Goal: Information Seeking & Learning: Learn about a topic

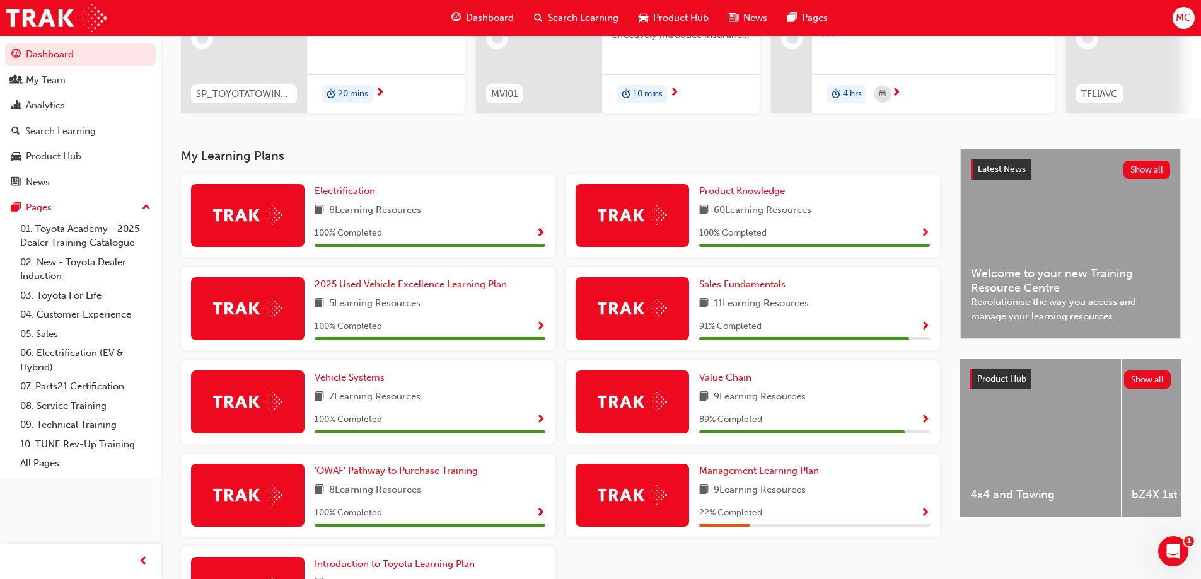
scroll to position [189, 0]
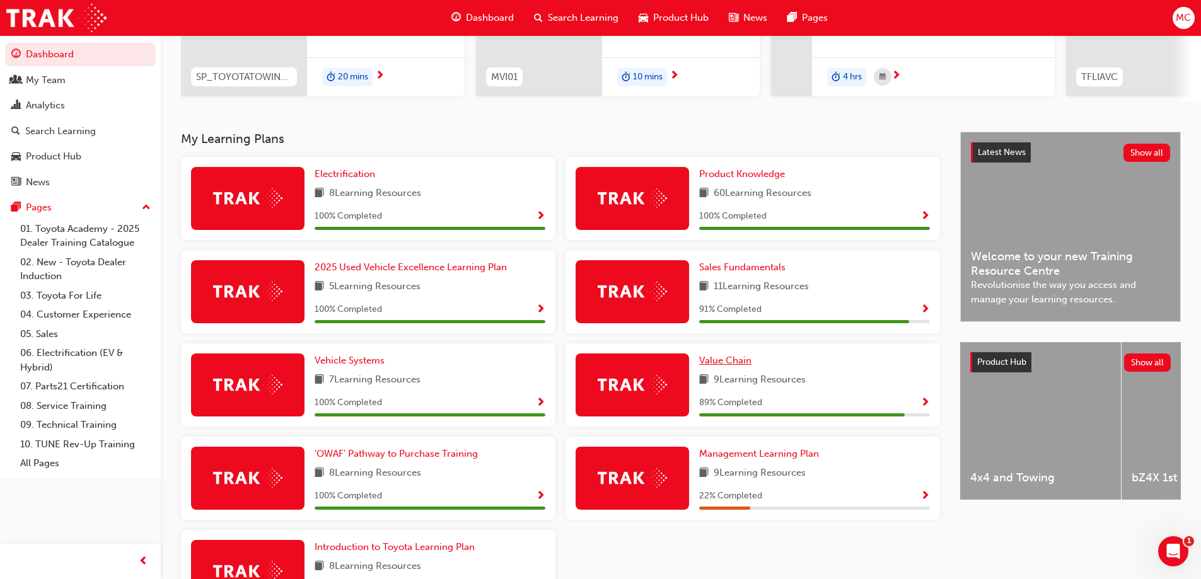
click at [749, 366] on span "Value Chain" at bounding box center [725, 360] width 52 height 11
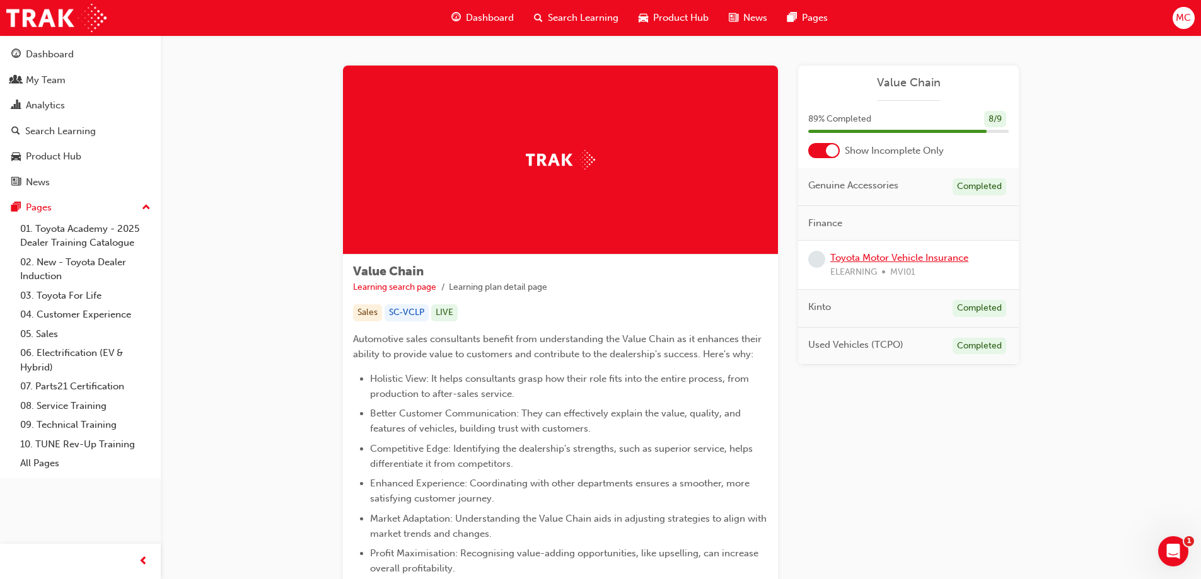
click at [916, 254] on link "Toyota Motor Vehicle Insurance" at bounding box center [899, 257] width 138 height 11
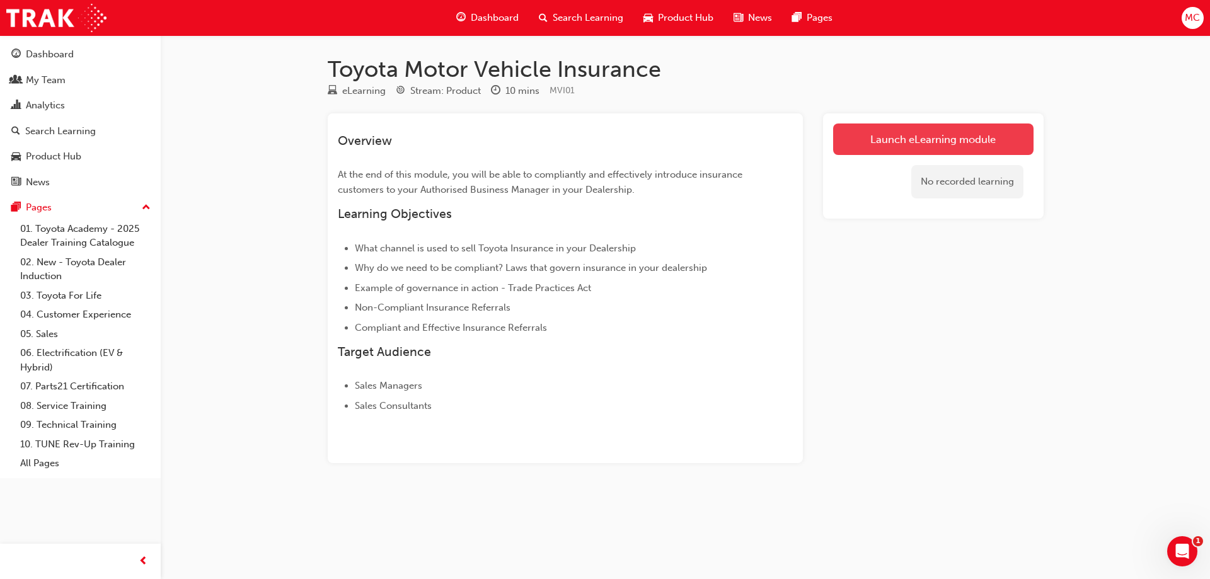
click at [912, 132] on link "Launch eLearning module" at bounding box center [933, 140] width 200 height 32
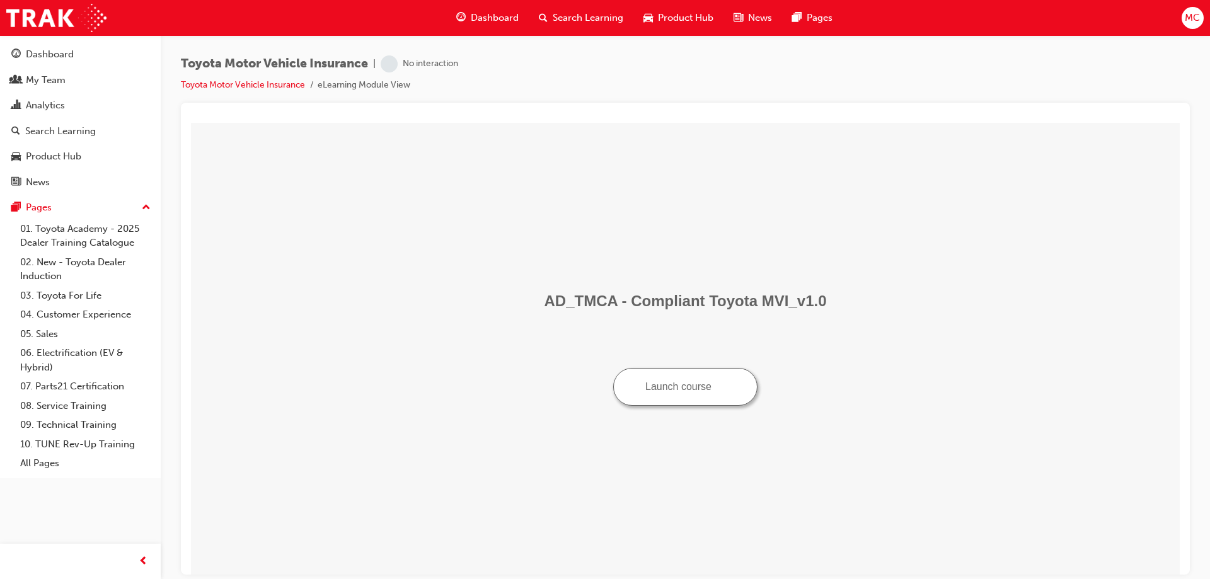
click at [687, 381] on button "Launch course" at bounding box center [685, 386] width 144 height 38
click at [676, 391] on button "Launch course" at bounding box center [685, 386] width 144 height 38
click at [66, 50] on div "Dashboard" at bounding box center [50, 54] width 48 height 14
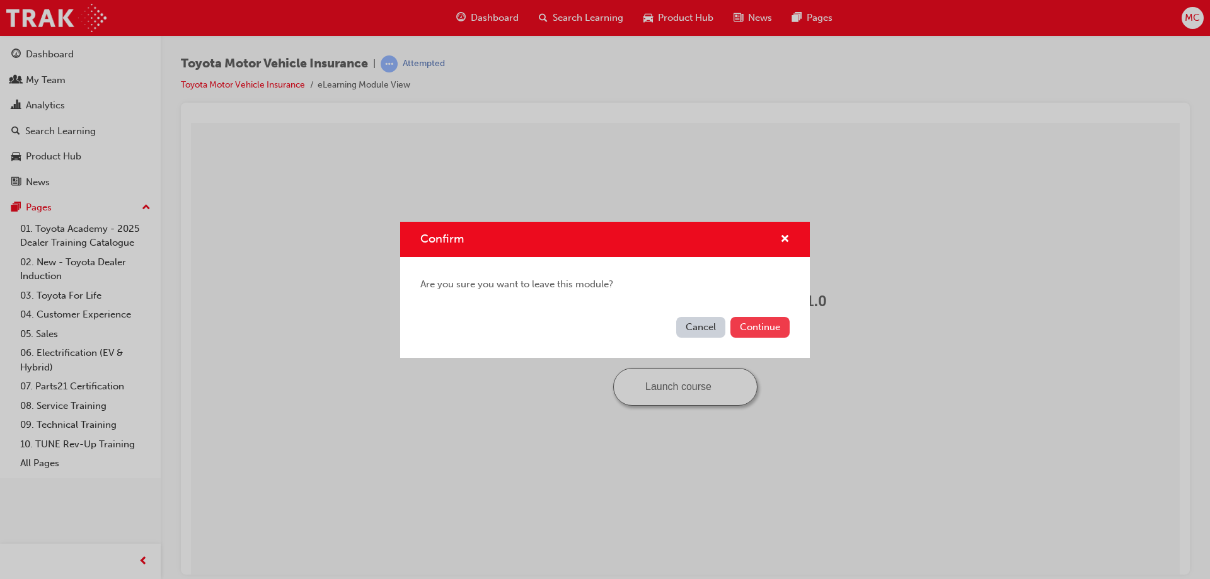
click at [759, 328] on button "Continue" at bounding box center [759, 327] width 59 height 21
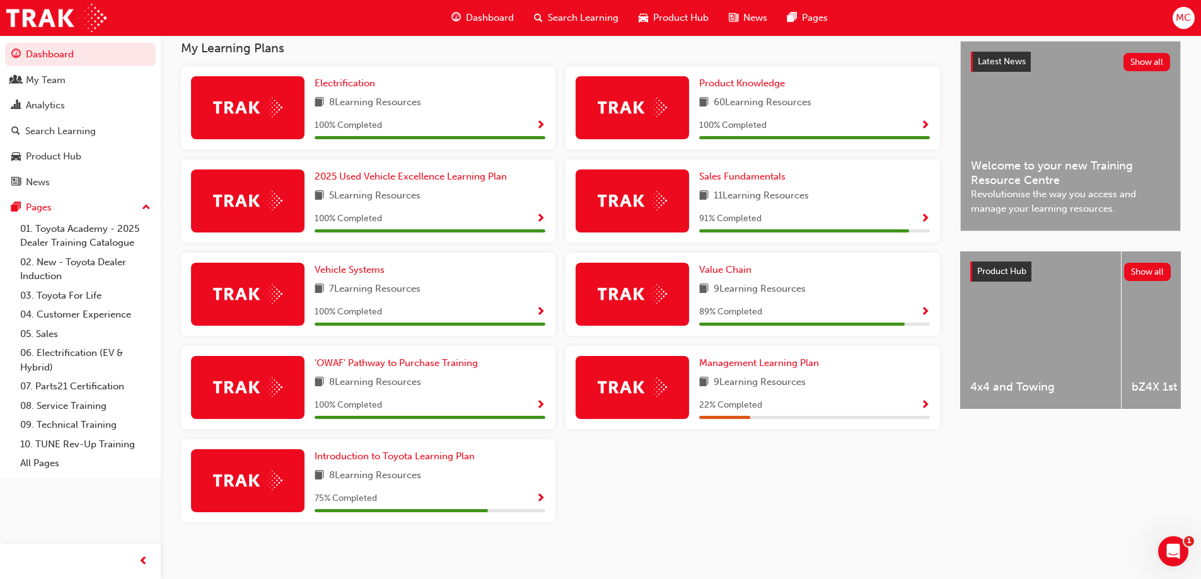
scroll to position [290, 0]
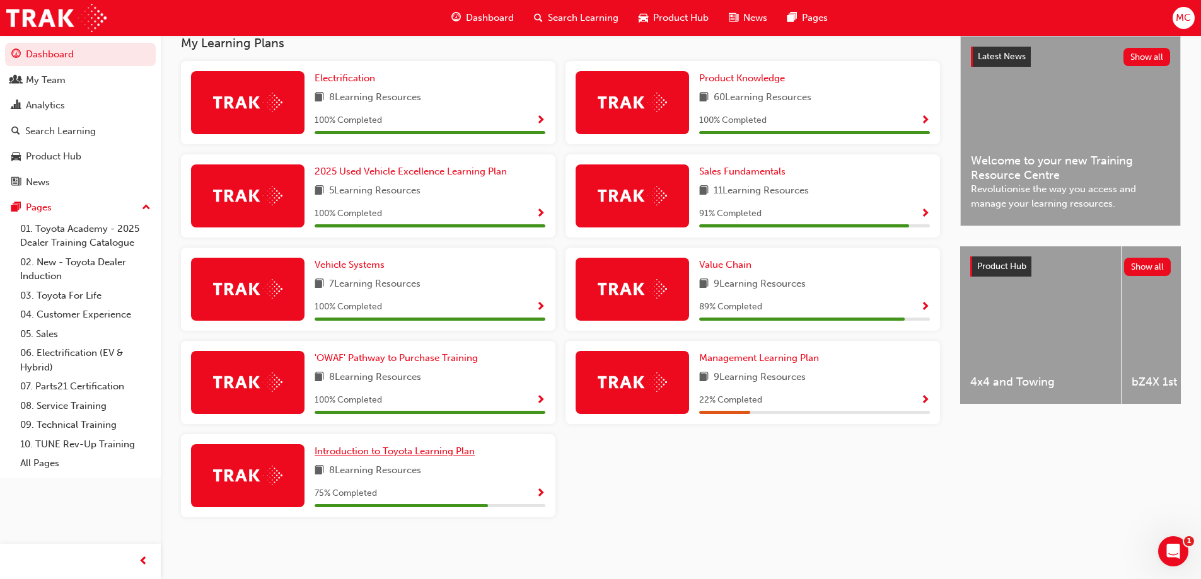
click at [444, 454] on span "Introduction to Toyota Learning Plan" at bounding box center [394, 451] width 160 height 11
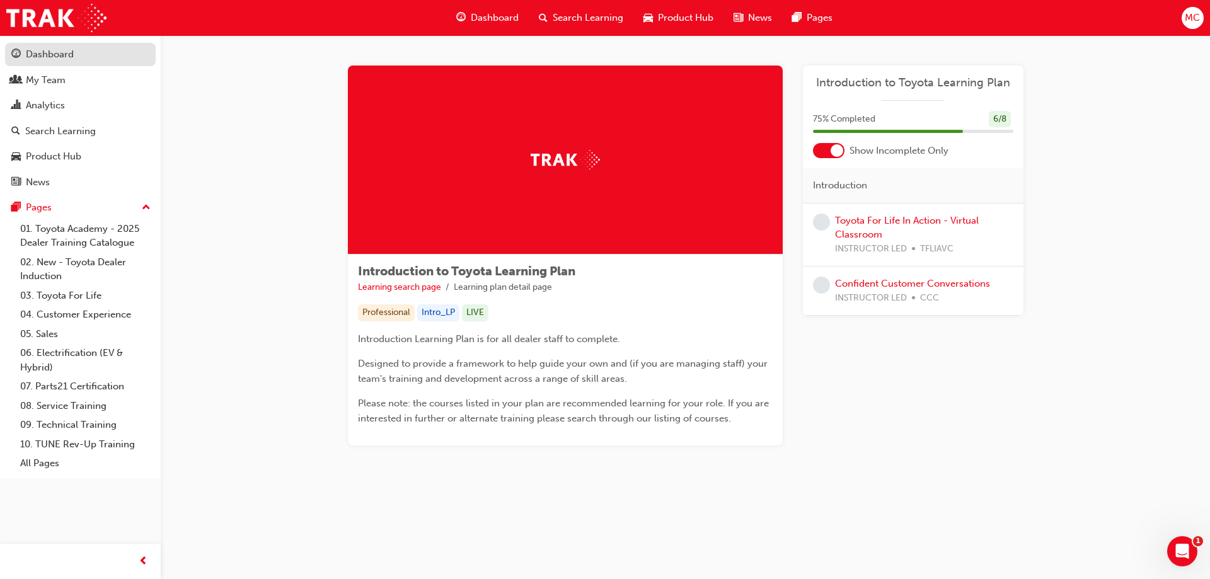
click at [62, 55] on div "Dashboard" at bounding box center [50, 54] width 48 height 14
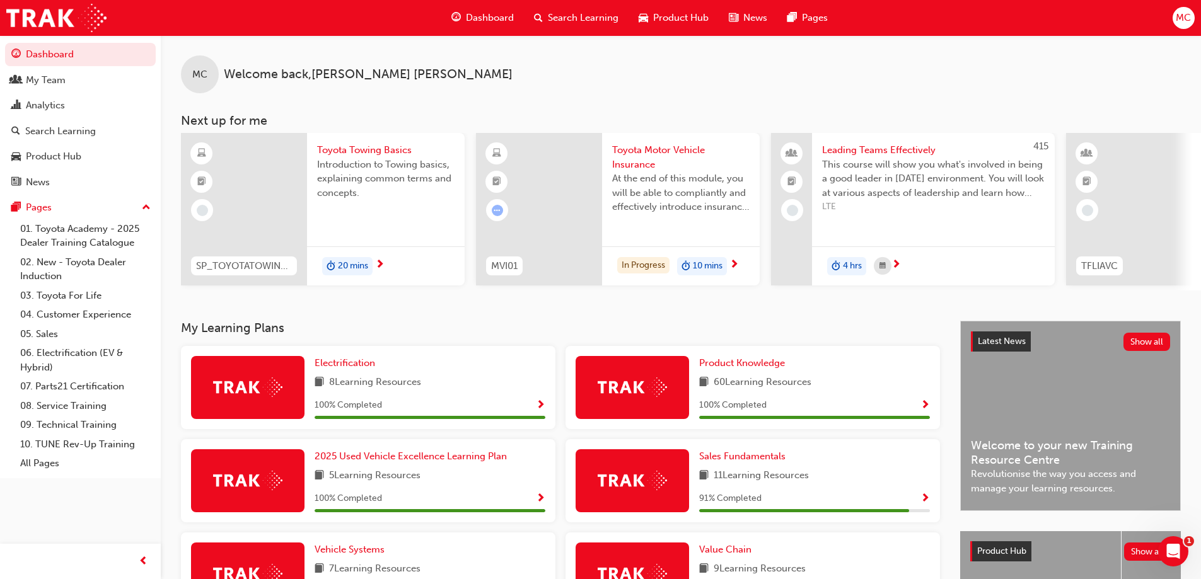
click at [341, 143] on span "Toyota Towing Basics" at bounding box center [385, 150] width 137 height 14
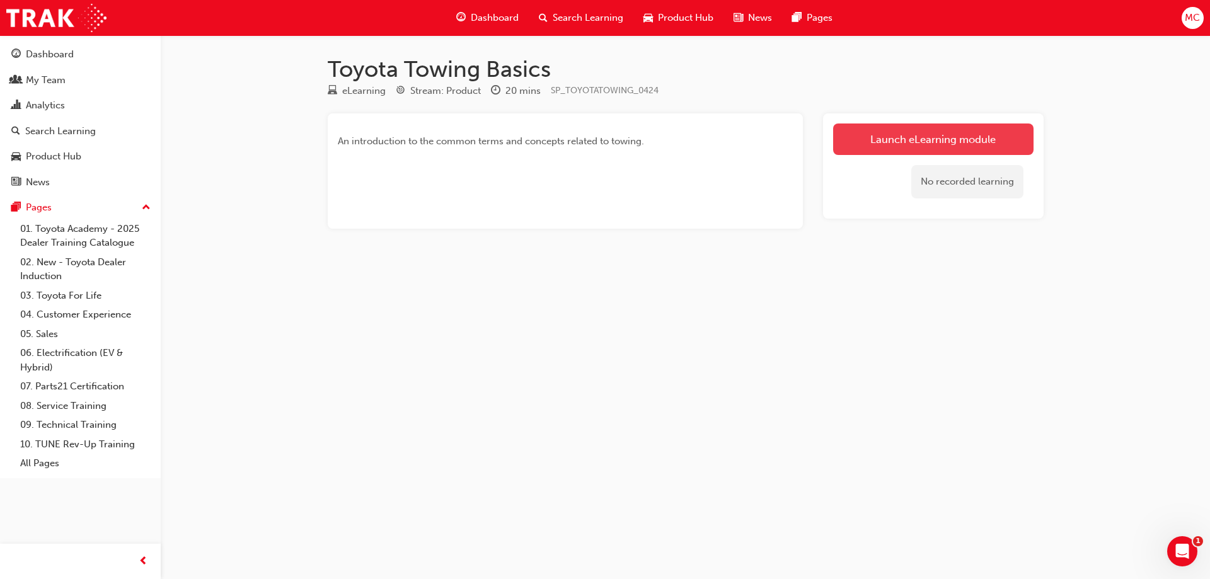
click at [906, 136] on link "Launch eLearning module" at bounding box center [933, 140] width 200 height 32
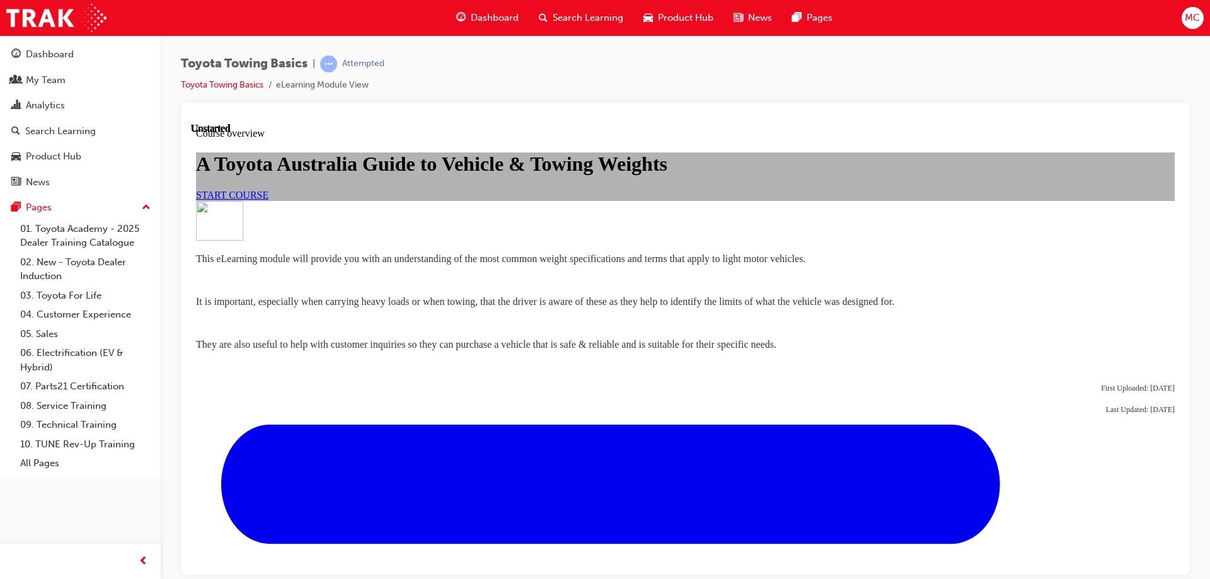
click at [268, 200] on span "START COURSE" at bounding box center [232, 194] width 72 height 11
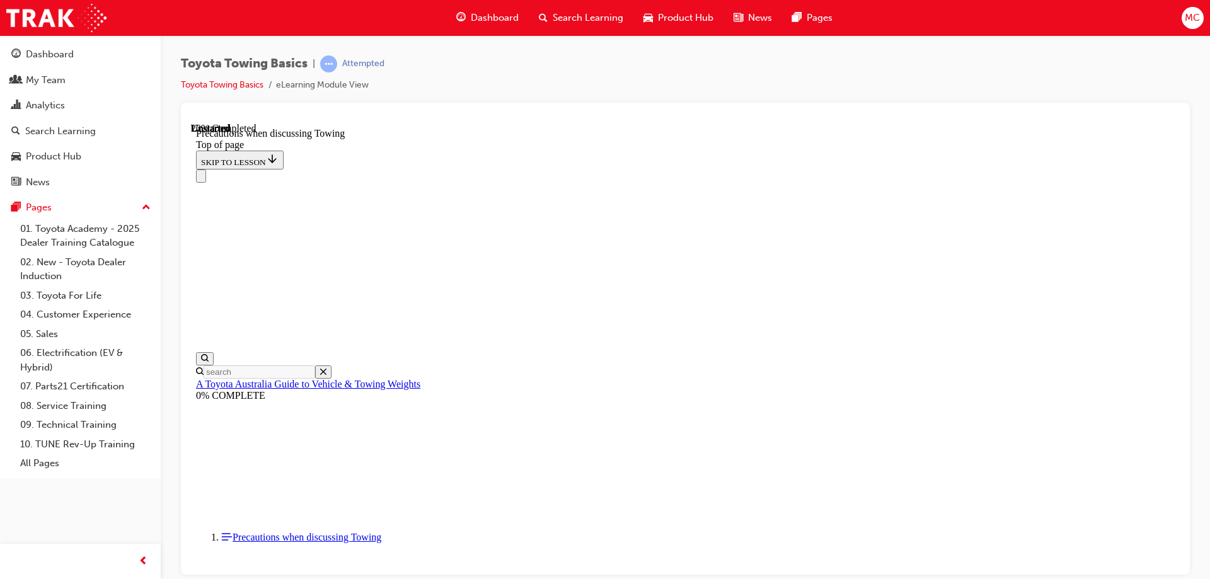
scroll to position [291, 0]
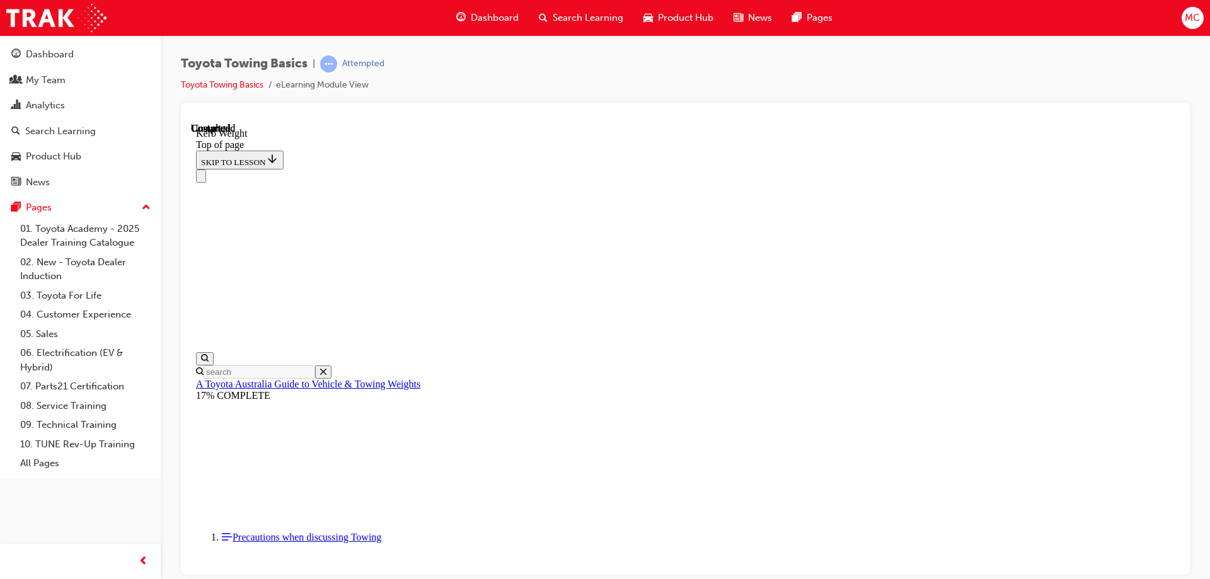
scroll to position [444, 0]
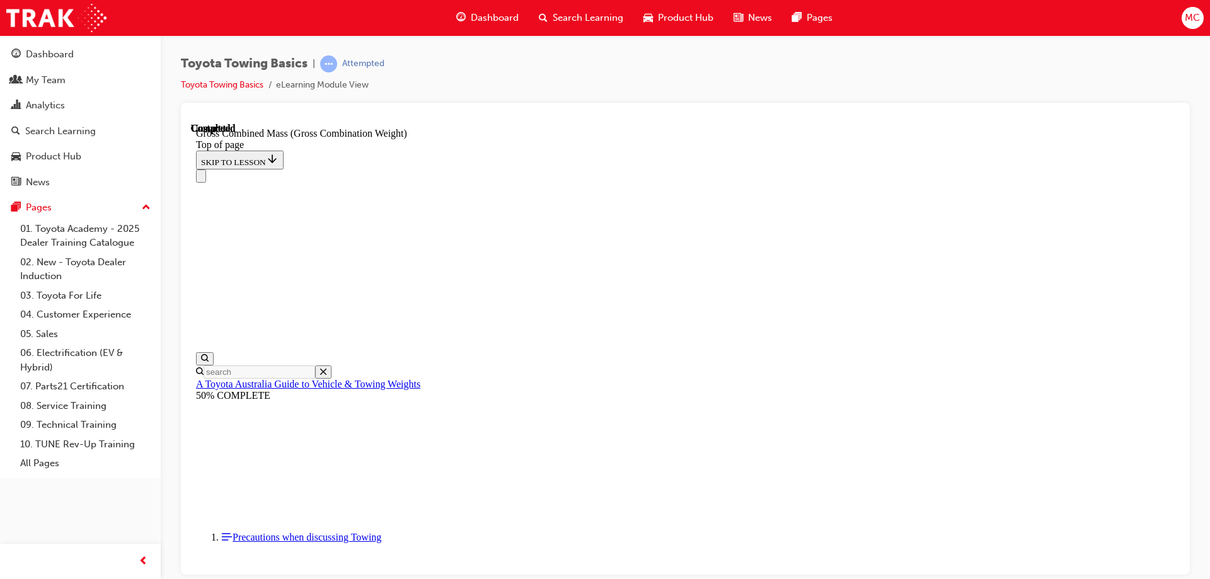
scroll to position [560, 0]
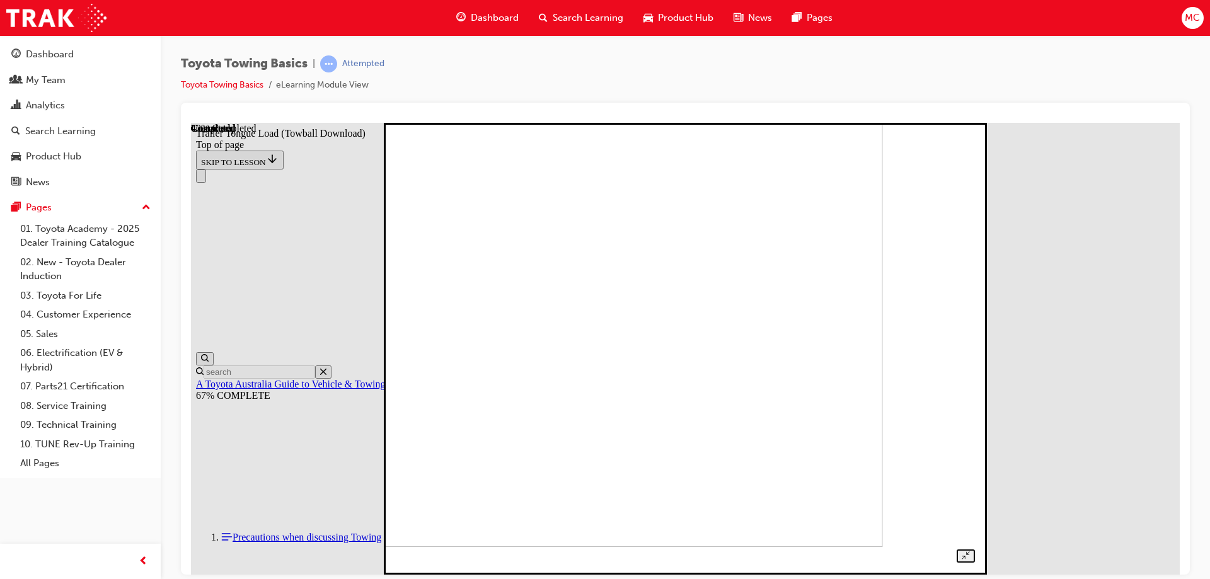
click at [868, 351] on img at bounding box center [602, 321] width 561 height 452
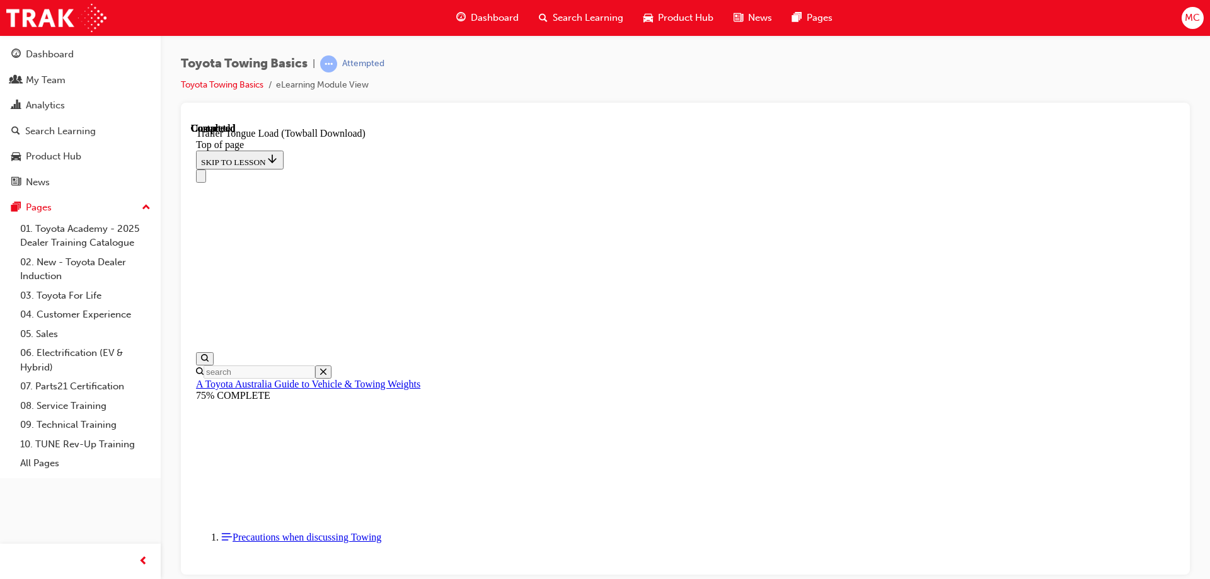
scroll to position [2009, 0]
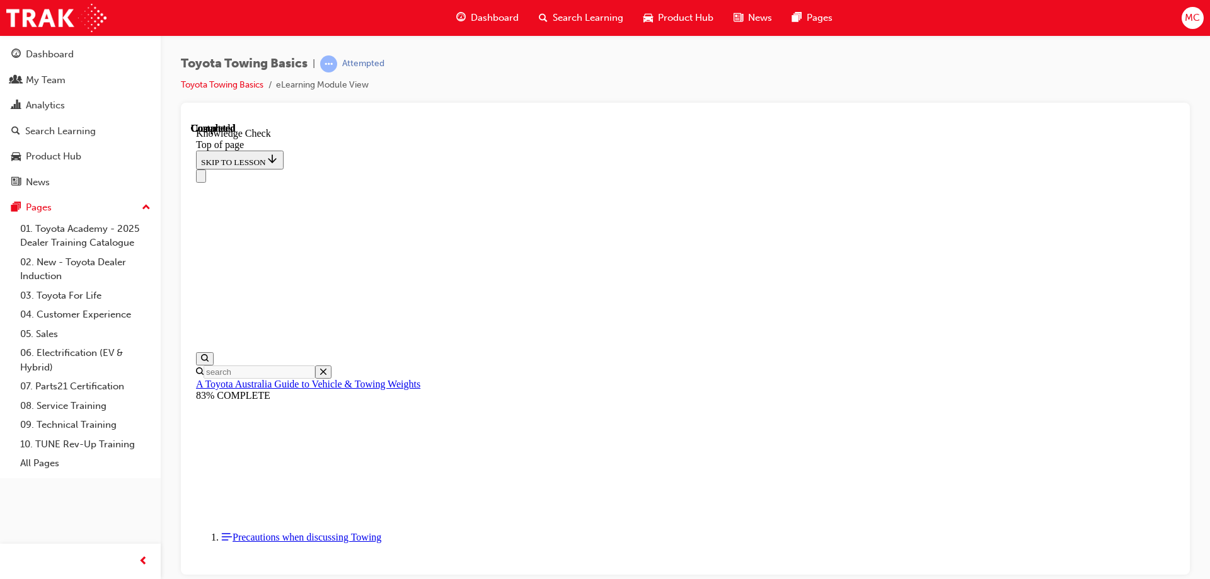
drag, startPoint x: 599, startPoint y: 13395, endPoint x: 592, endPoint y: 13378, distance: 18.1
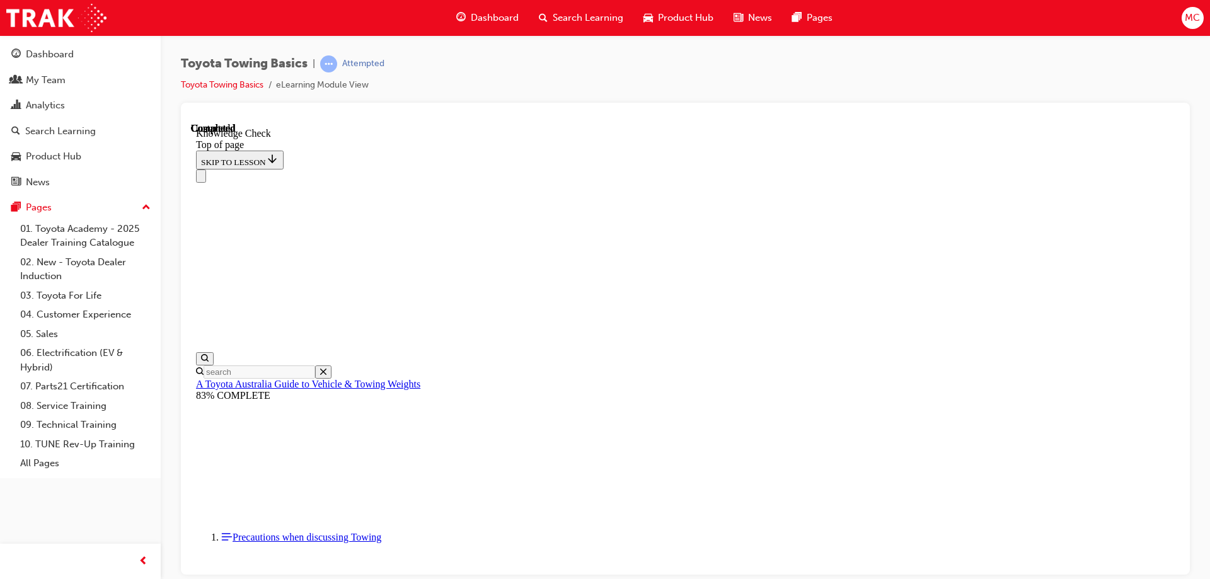
scroll to position [233, 0]
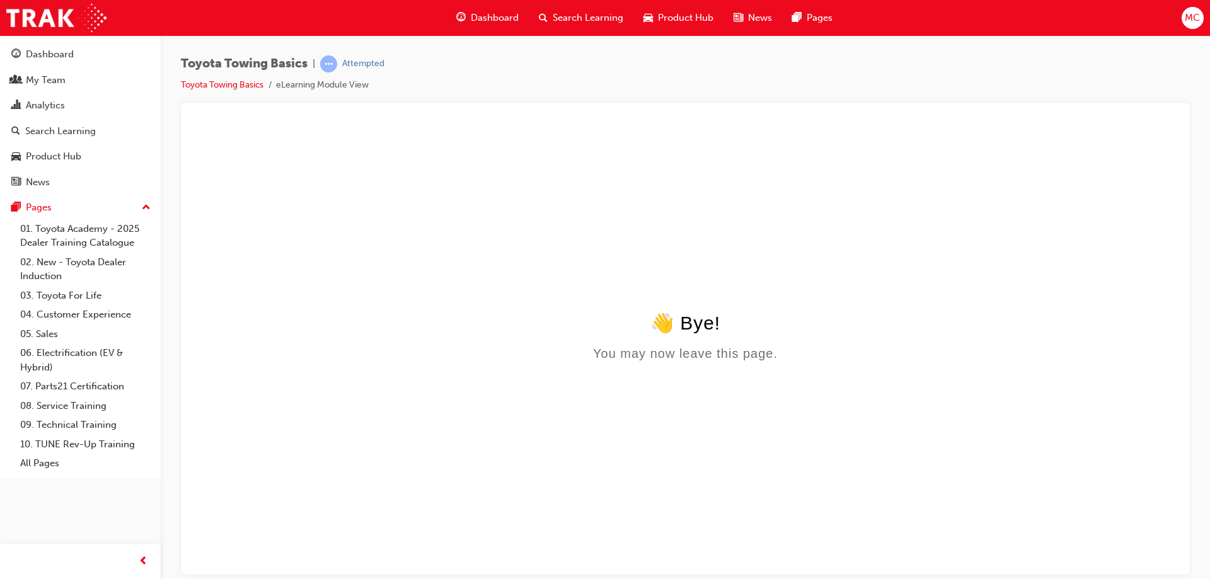
scroll to position [0, 0]
click at [533, 211] on html "👋 Bye! You may now leave this page." at bounding box center [685, 243] width 989 height 243
click at [216, 84] on link "Toyota Towing Basics" at bounding box center [222, 84] width 83 height 11
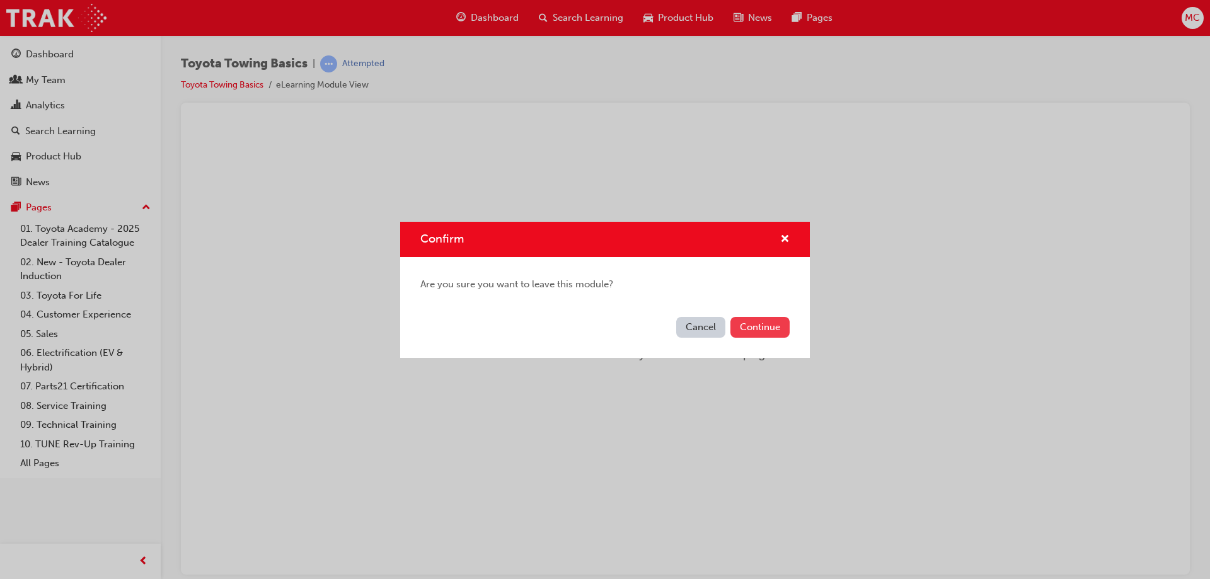
click at [765, 328] on button "Continue" at bounding box center [759, 327] width 59 height 21
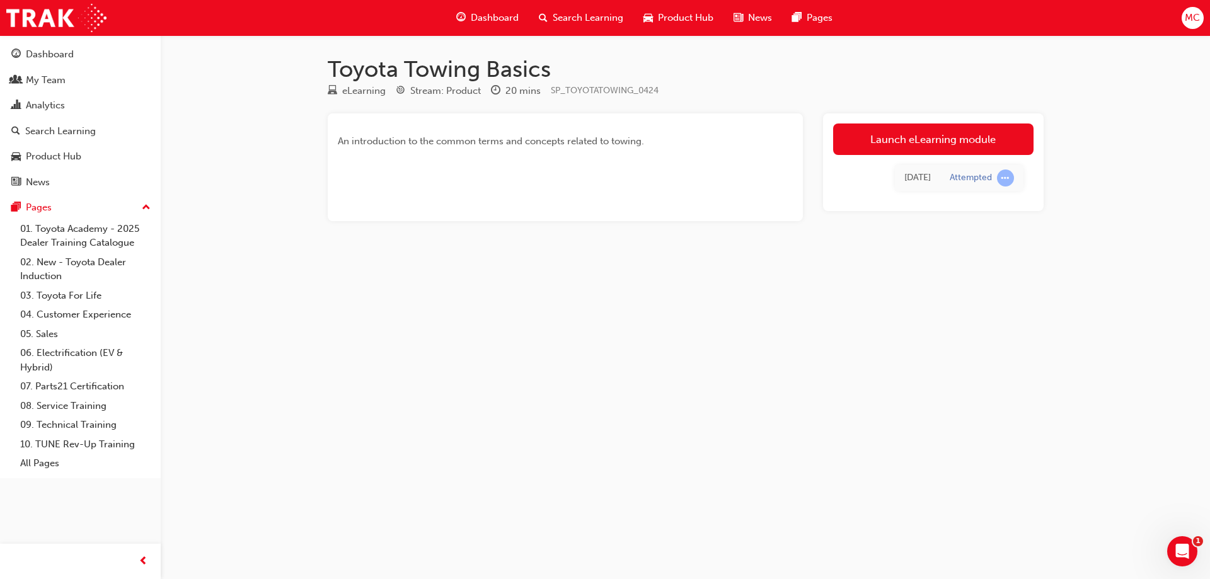
click at [970, 172] on div "Attempted" at bounding box center [971, 178] width 42 height 12
click at [943, 124] on link "Launch eLearning module" at bounding box center [933, 140] width 200 height 32
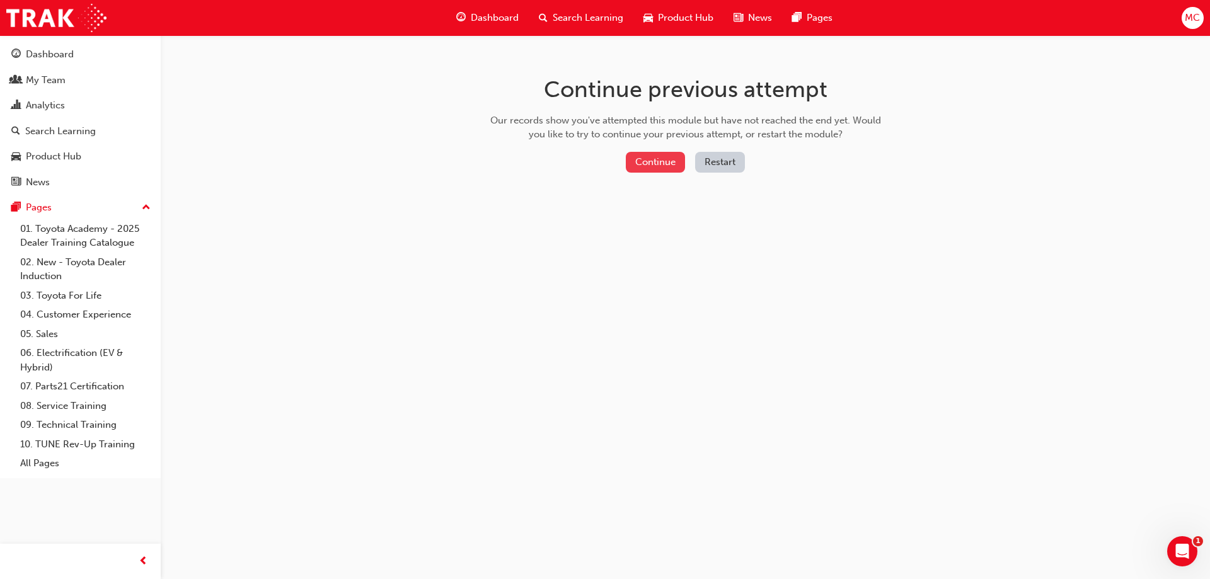
click at [662, 164] on button "Continue" at bounding box center [655, 162] width 59 height 21
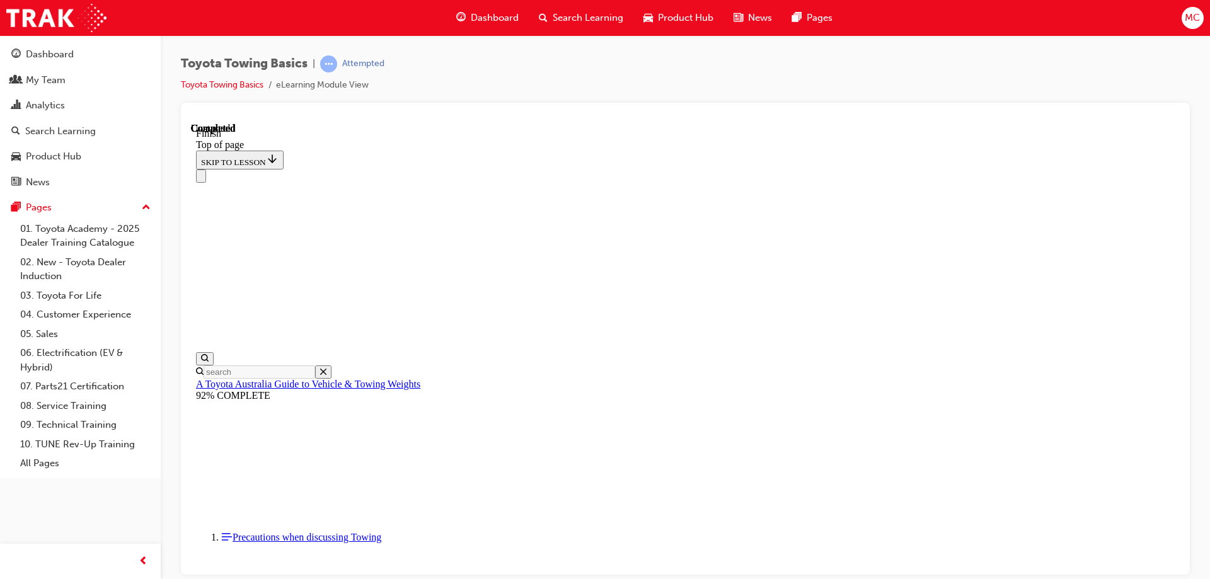
scroll to position [212, 0]
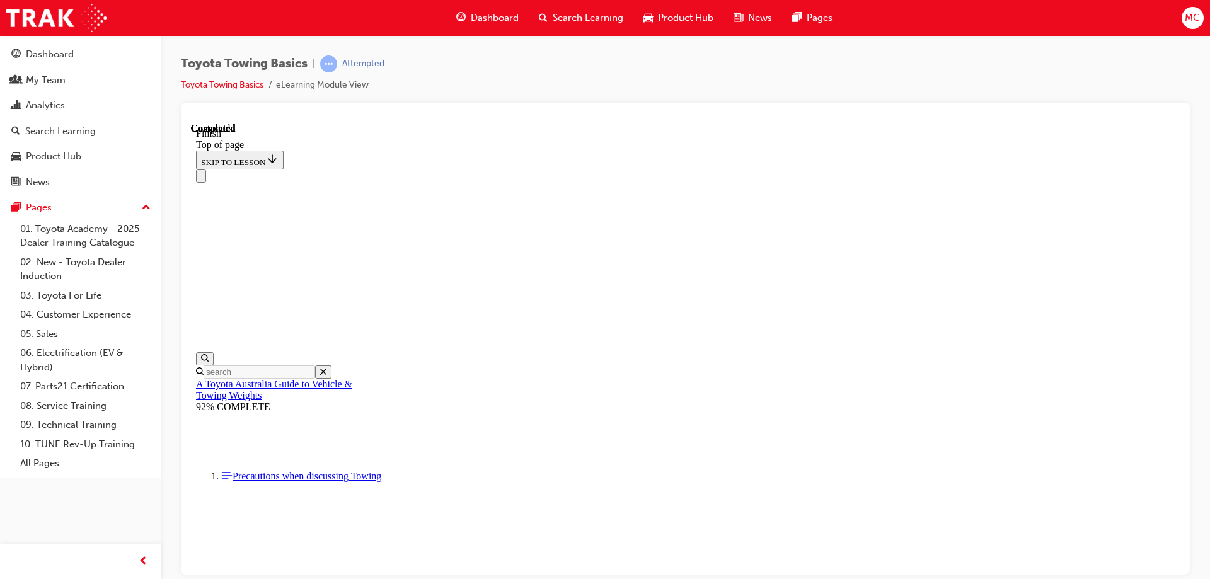
drag, startPoint x: 574, startPoint y: 13327, endPoint x: 730, endPoint y: 13359, distance: 159.1
drag, startPoint x: 758, startPoint y: 13359, endPoint x: 606, endPoint y: 13319, distance: 157.6
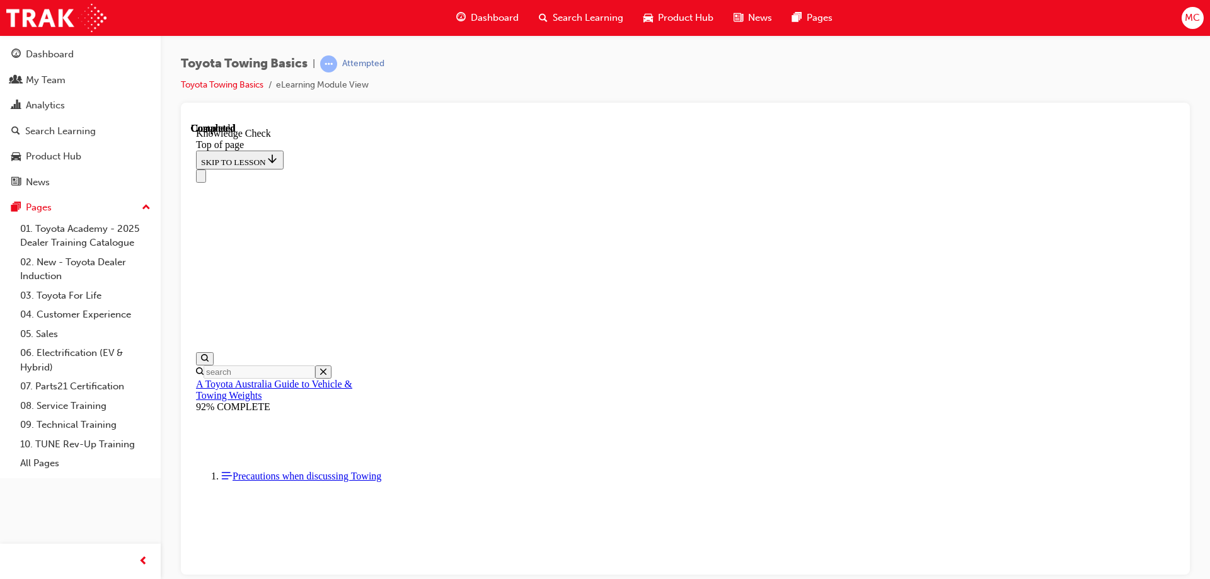
drag, startPoint x: 618, startPoint y: 13307, endPoint x: 734, endPoint y: 13381, distance: 136.9
drag, startPoint x: 755, startPoint y: 13414, endPoint x: 667, endPoint y: 13463, distance: 101.3
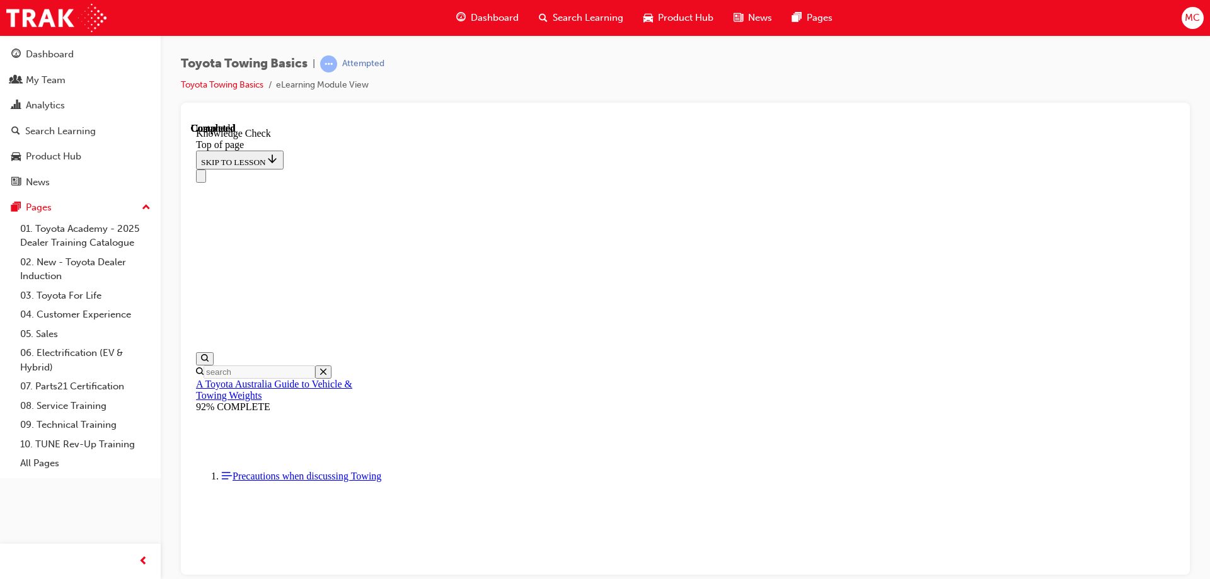
drag, startPoint x: 747, startPoint y: 13509, endPoint x: 667, endPoint y: 13511, distance: 80.1
drag, startPoint x: 611, startPoint y: 13538, endPoint x: 622, endPoint y: 13437, distance: 102.1
drag, startPoint x: 567, startPoint y: 13431, endPoint x: 654, endPoint y: 13419, distance: 87.8
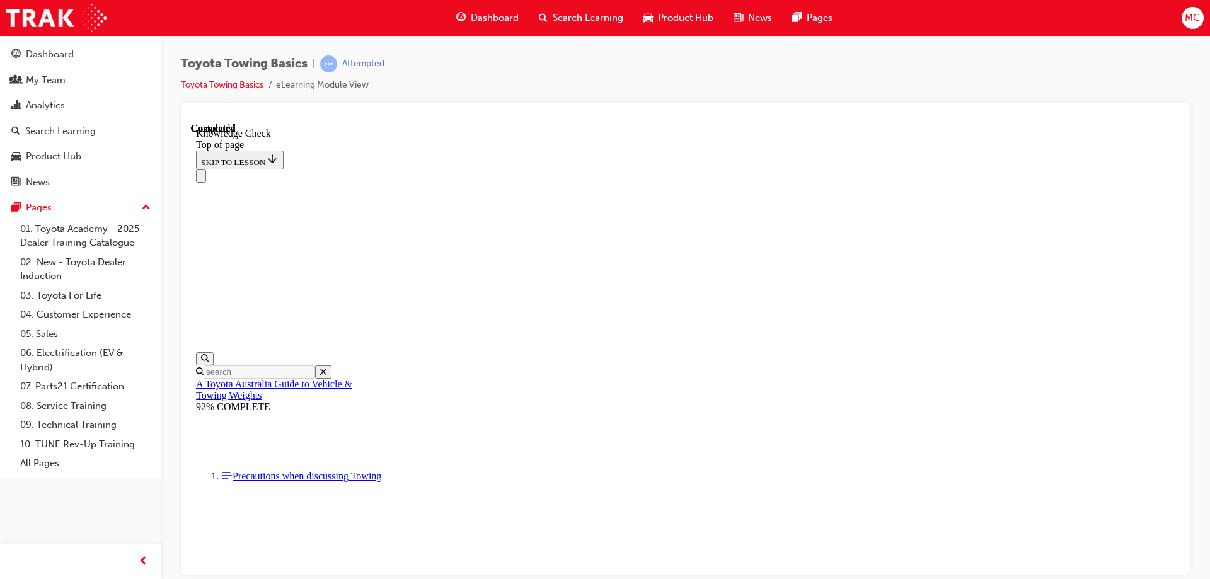
drag, startPoint x: 374, startPoint y: 13419, endPoint x: 468, endPoint y: 13308, distance: 144.9
drag, startPoint x: 439, startPoint y: 13284, endPoint x: 415, endPoint y: 13479, distance: 196.1
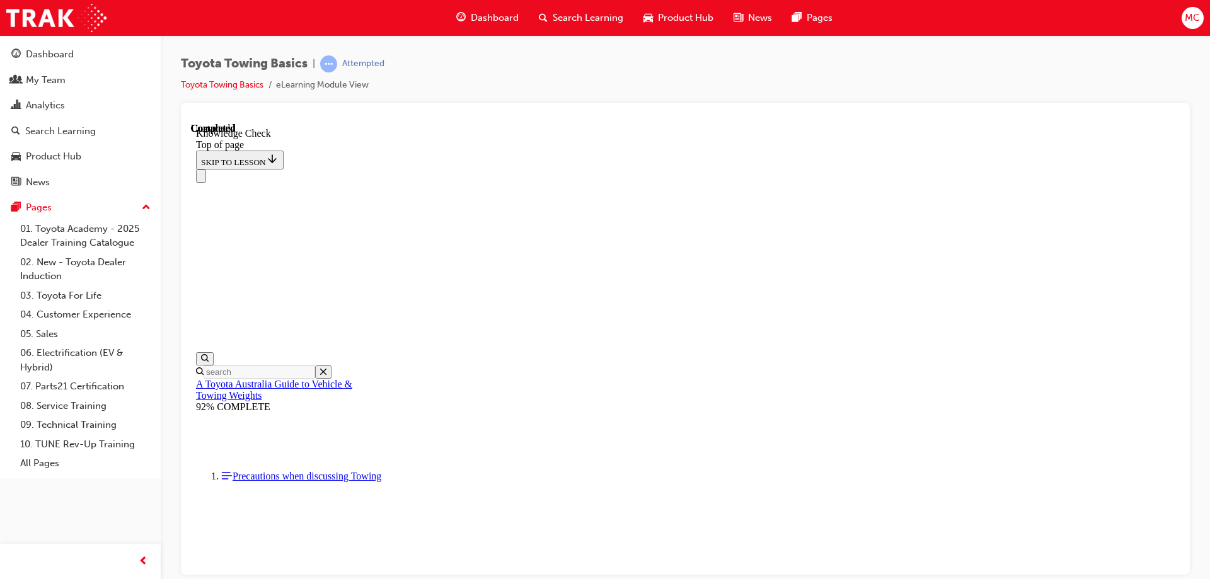
drag, startPoint x: 398, startPoint y: 13499, endPoint x: 495, endPoint y: 13470, distance: 100.9
drag, startPoint x: 340, startPoint y: 13556, endPoint x: 472, endPoint y: 13506, distance: 141.4
drag, startPoint x: 374, startPoint y: 13521, endPoint x: 356, endPoint y: 13558, distance: 40.6
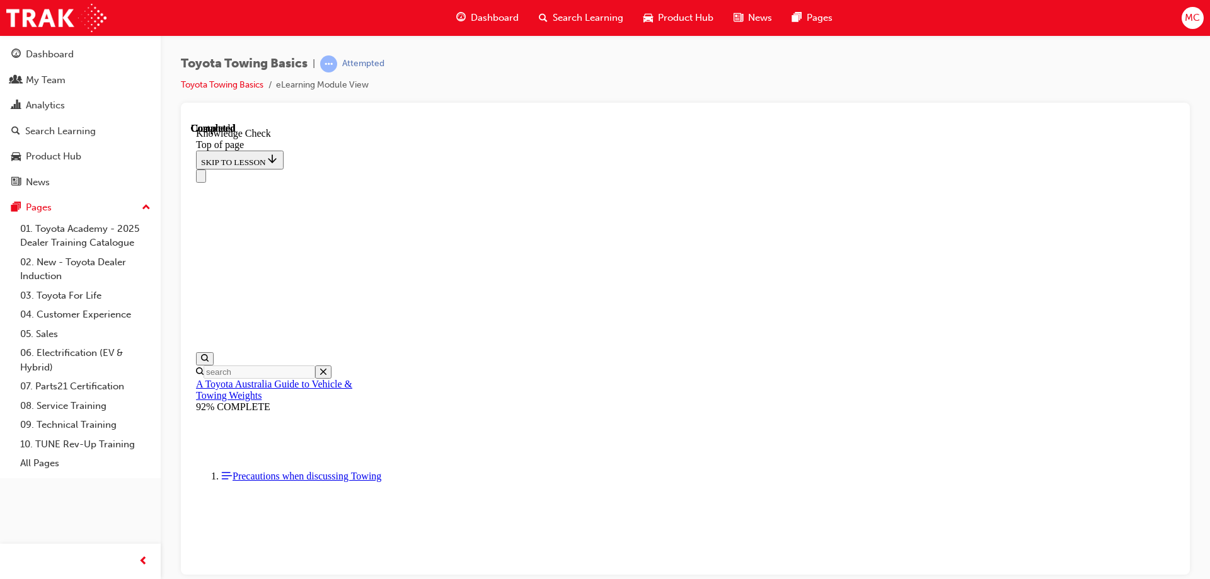
drag, startPoint x: 343, startPoint y: 13552, endPoint x: 435, endPoint y: 13482, distance: 115.6
drag, startPoint x: 543, startPoint y: 13334, endPoint x: 724, endPoint y: 13357, distance: 182.3
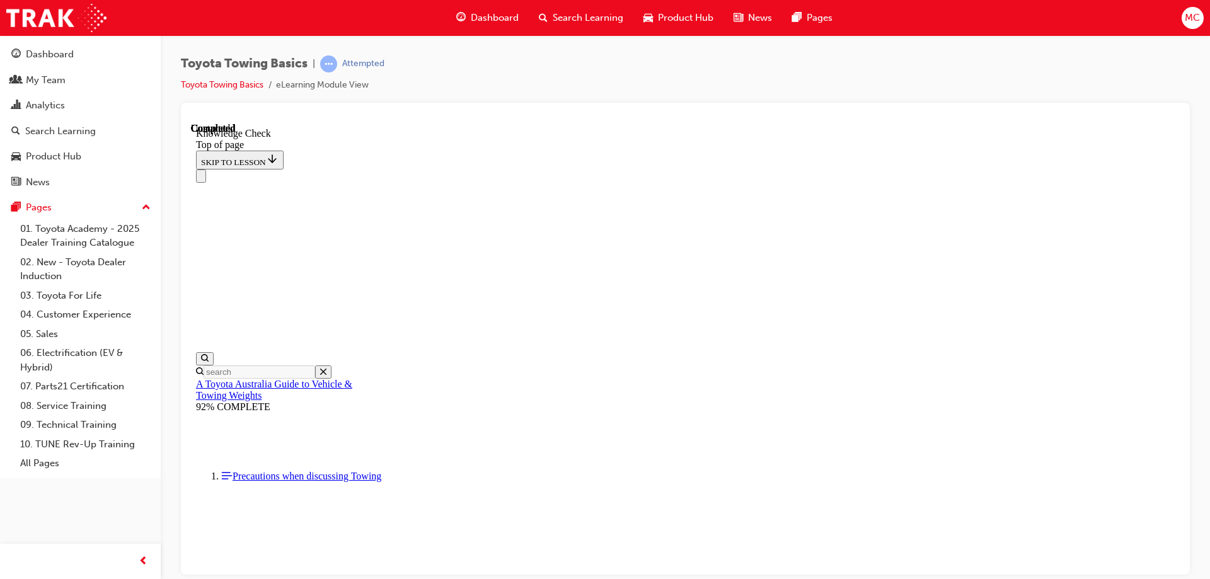
drag, startPoint x: 771, startPoint y: 13351, endPoint x: 493, endPoint y: 13427, distance: 288.2
drag, startPoint x: 372, startPoint y: 13310, endPoint x: 433, endPoint y: 13519, distance: 218.4
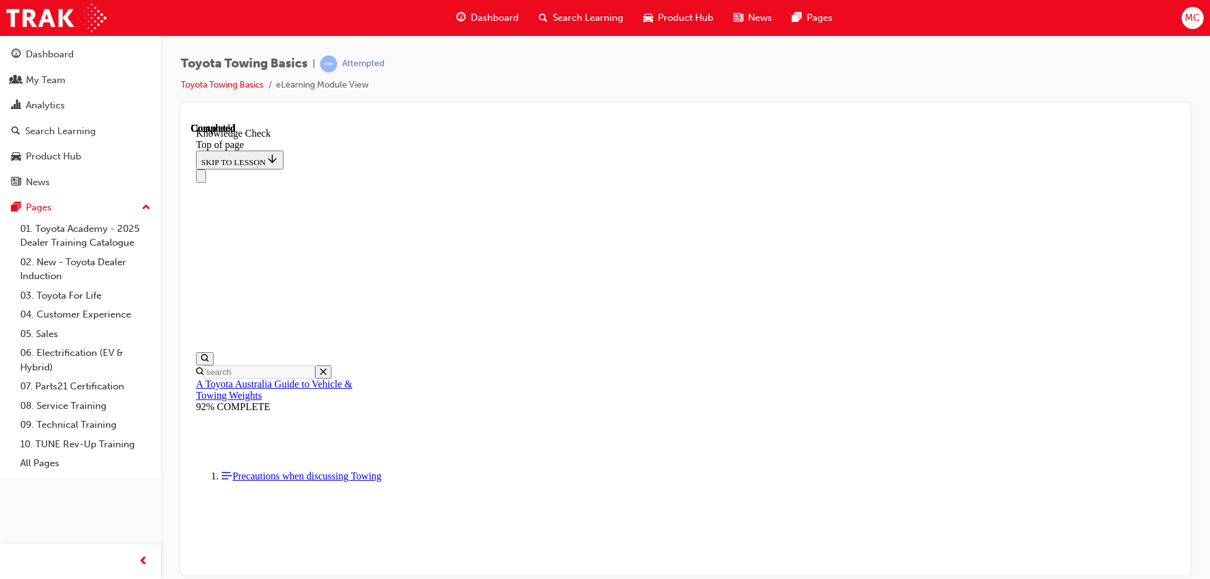
drag, startPoint x: 438, startPoint y: 13622, endPoint x: 570, endPoint y: 13534, distance: 158.7
drag, startPoint x: 1163, startPoint y: 425, endPoint x: 1174, endPoint y: 383, distance: 44.3
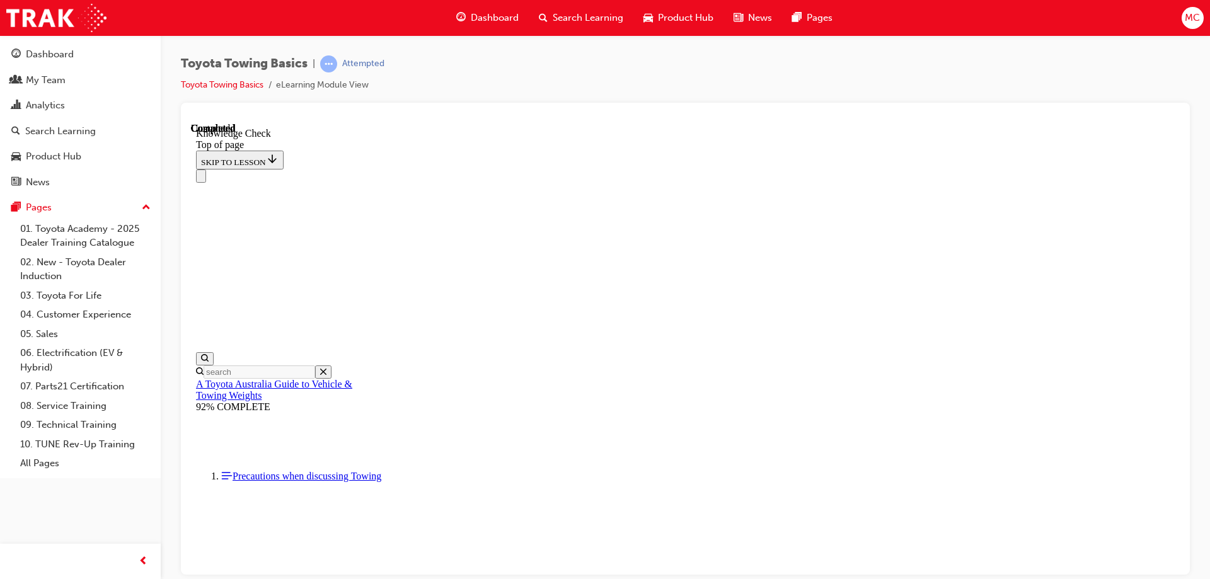
drag, startPoint x: 456, startPoint y: 13292, endPoint x: 492, endPoint y: 13301, distance: 37.0
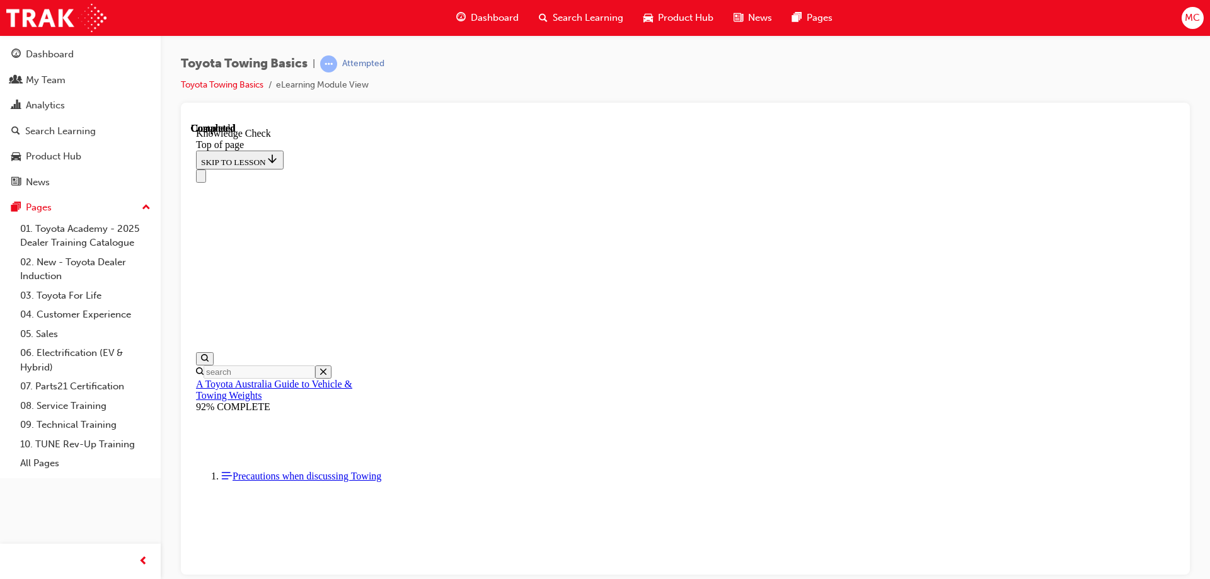
drag, startPoint x: 447, startPoint y: 13277, endPoint x: 453, endPoint y: 13289, distance: 12.7
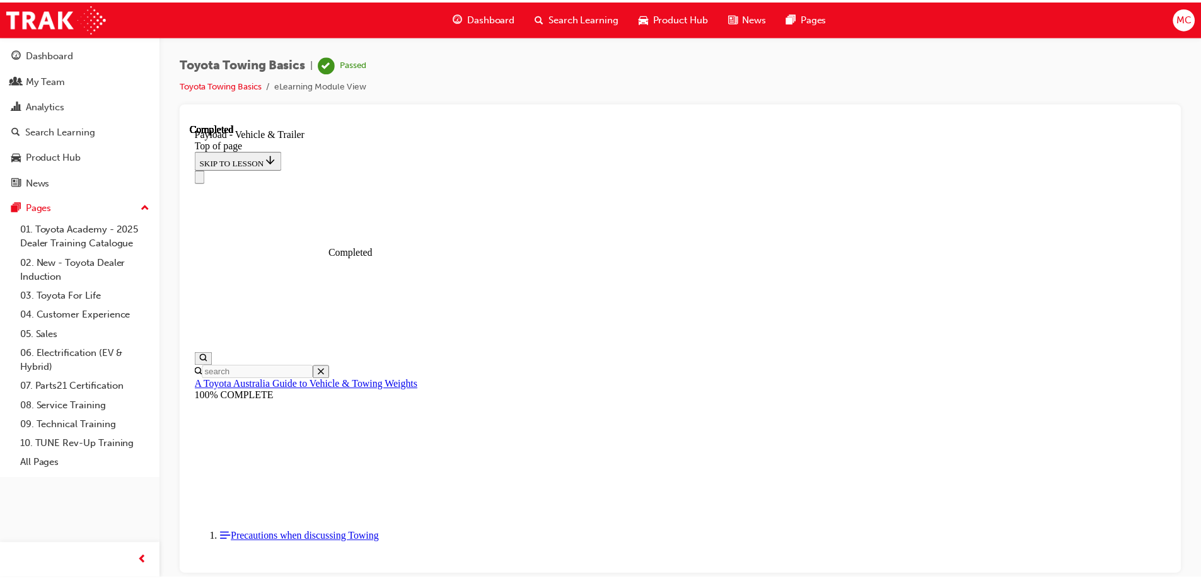
scroll to position [212, 0]
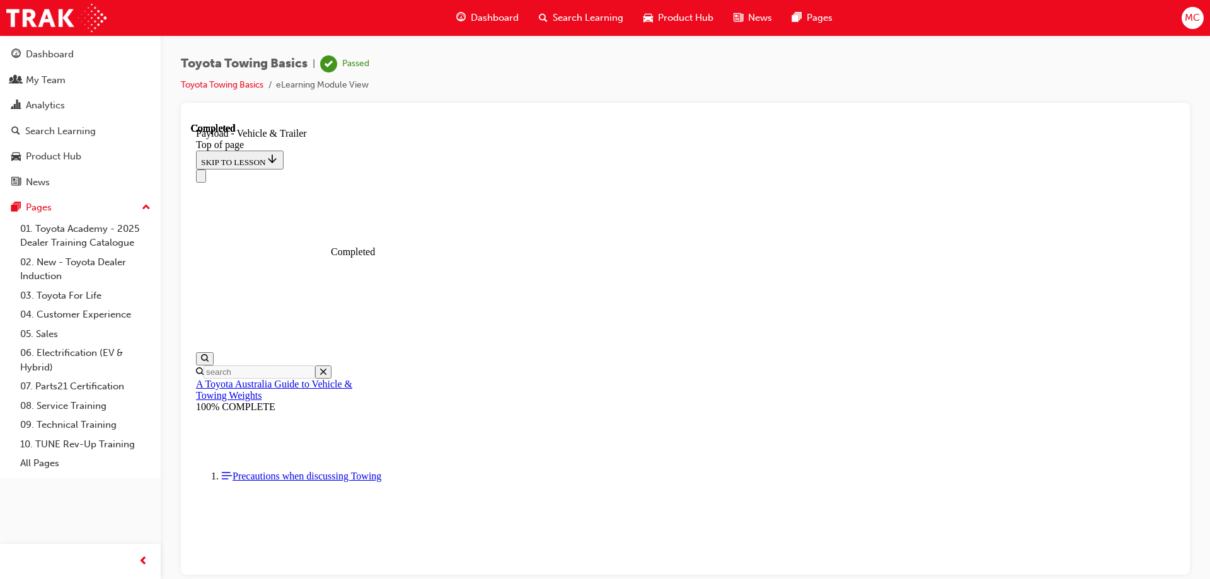
click at [483, 19] on span "Dashboard" at bounding box center [495, 18] width 48 height 14
